Goal: Check status

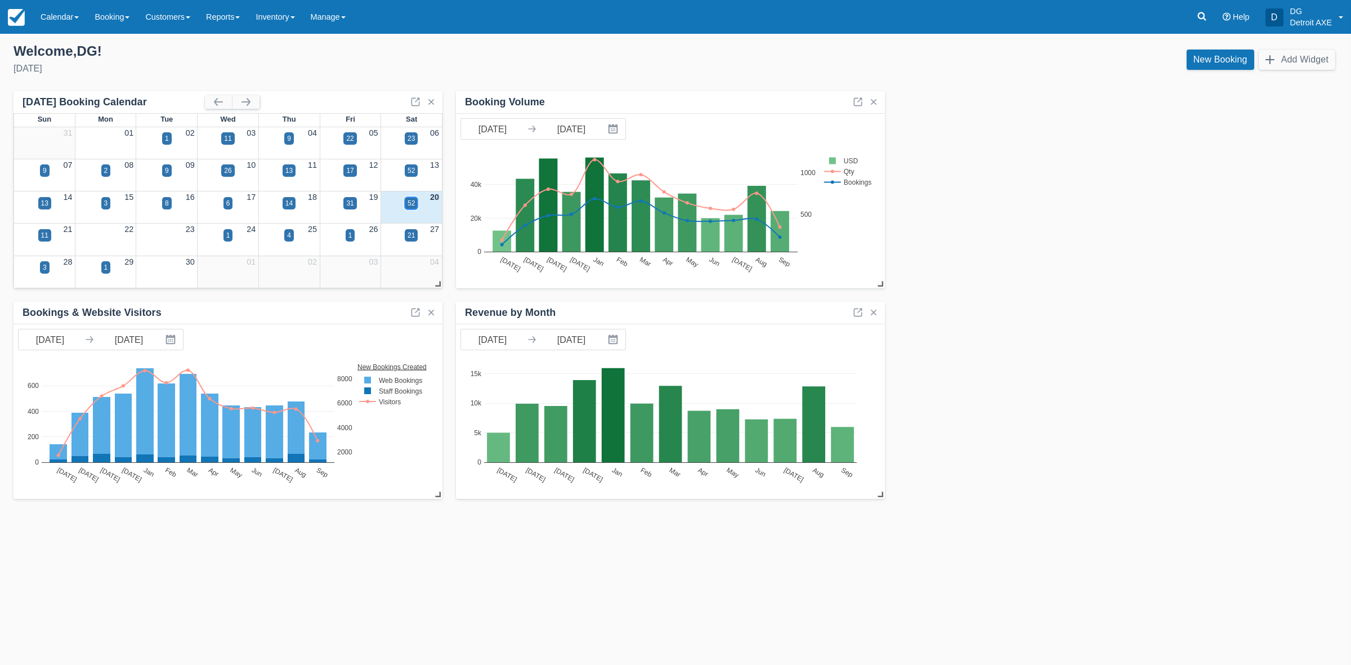
click at [409, 201] on div "52" at bounding box center [410, 203] width 7 height 10
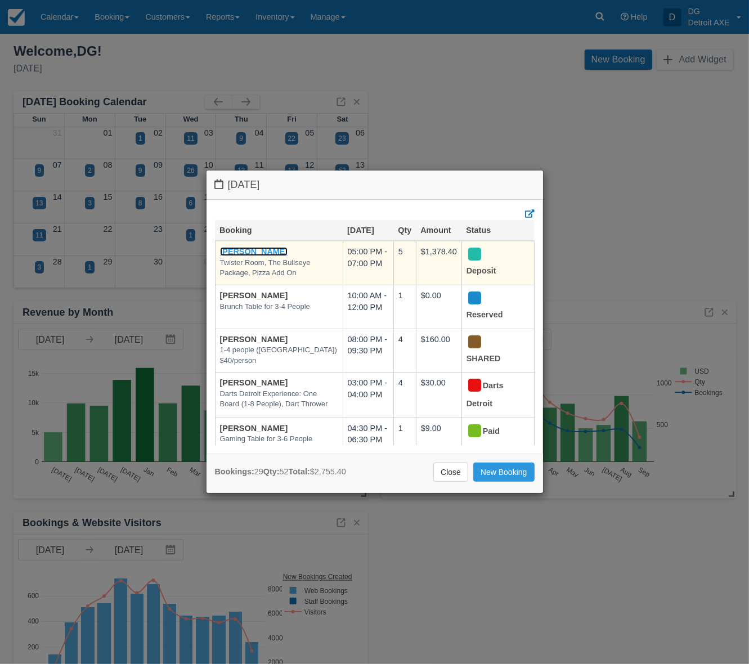
click at [246, 251] on link "[PERSON_NAME]" at bounding box center [254, 251] width 68 height 9
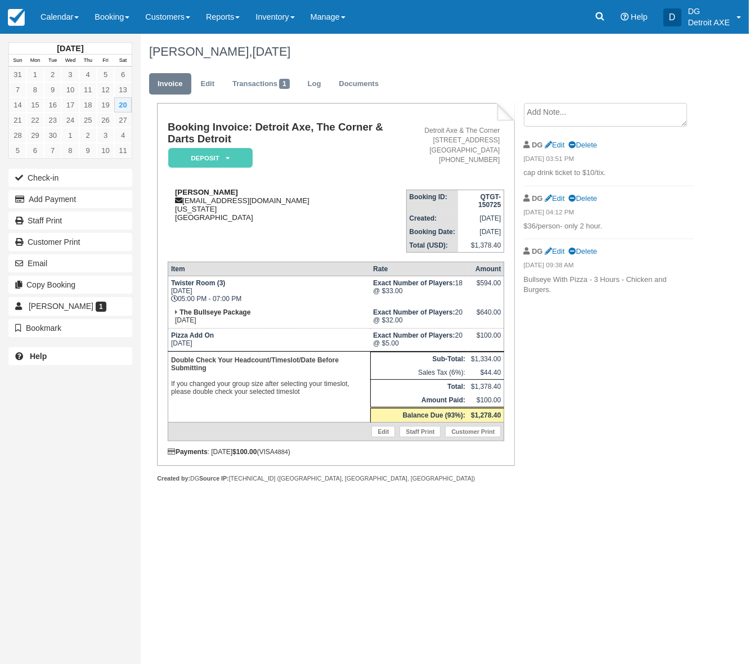
click at [319, 215] on div "Leanna Miller leanmill14@gmail.com Michigan United States" at bounding box center [287, 205] width 239 height 34
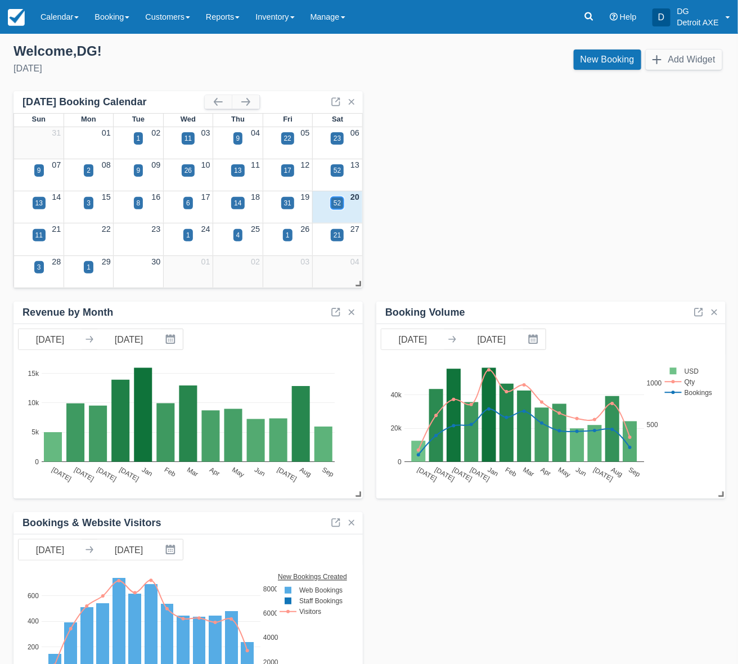
click at [338, 203] on div "52" at bounding box center [337, 203] width 7 height 10
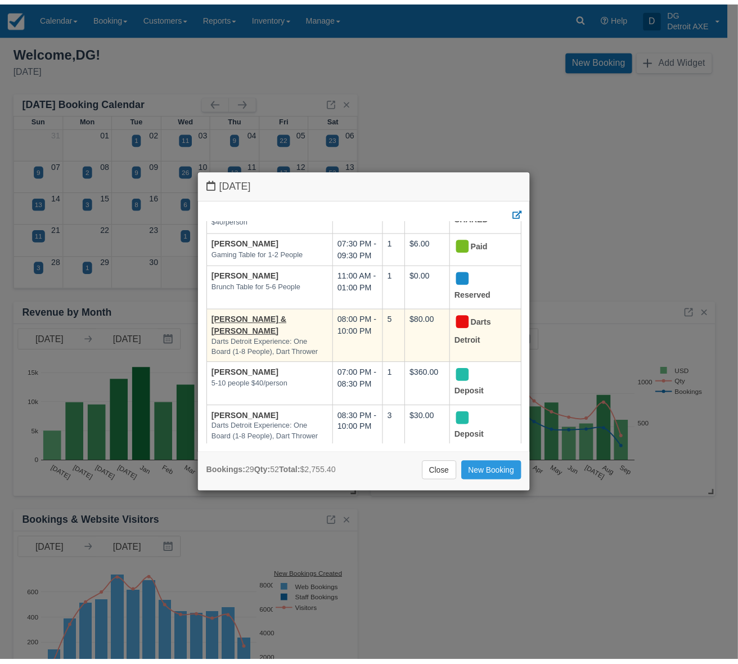
scroll to position [1011, 0]
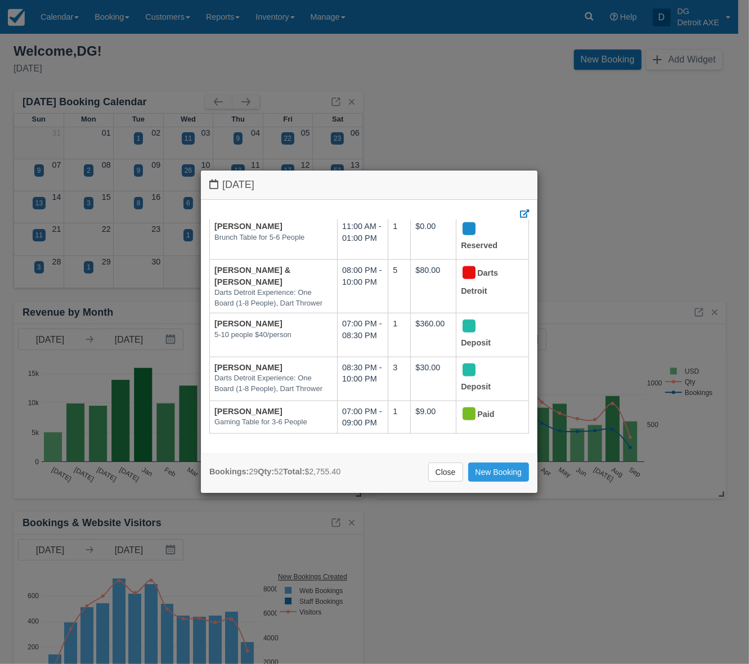
click at [495, 123] on div "[DATE] Booking [DATE] Qty Amount Status [PERSON_NAME] Twister Room, The Bullsey…" at bounding box center [374, 332] width 749 height 664
